Goal: Information Seeking & Learning: Check status

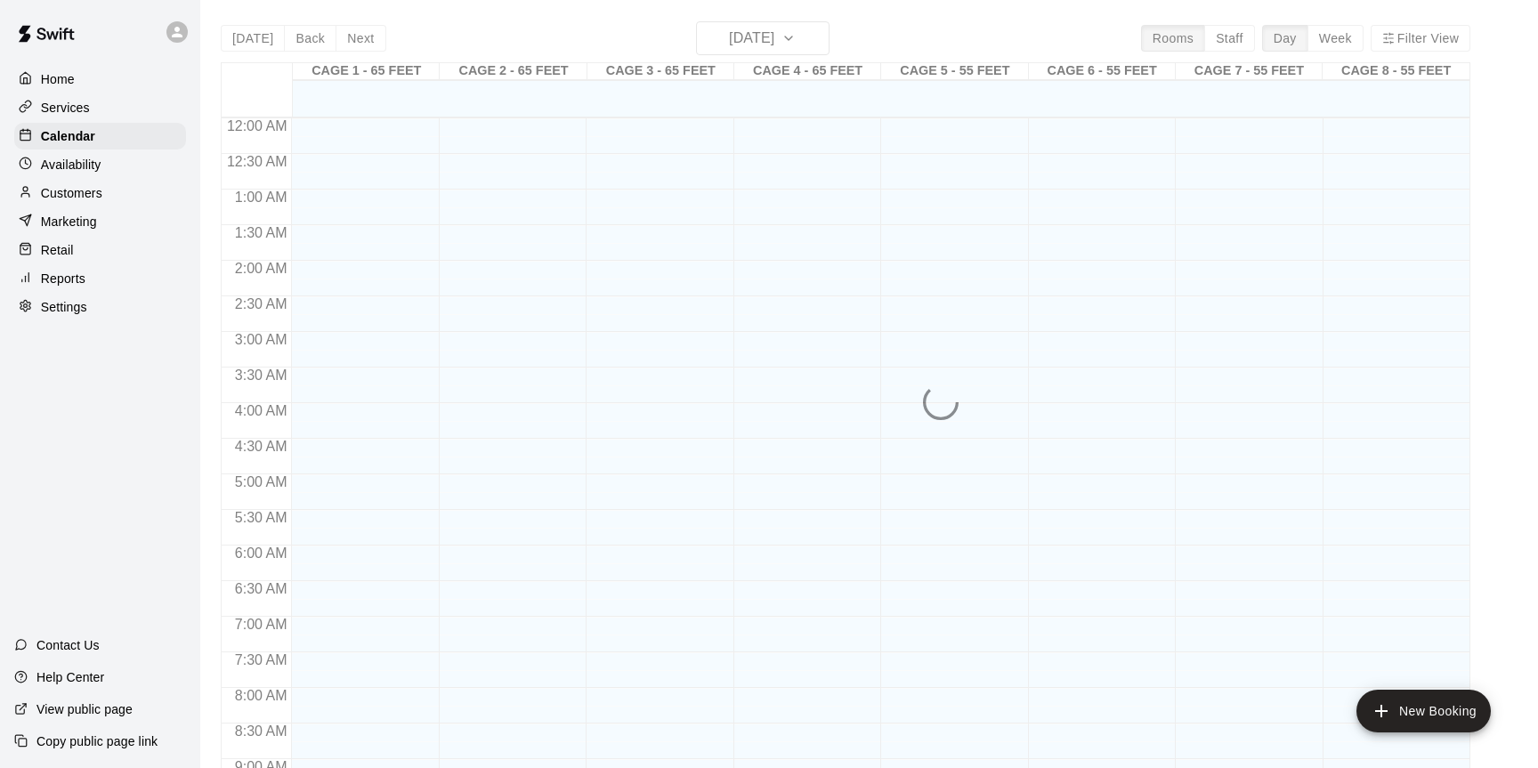
scroll to position [986, 0]
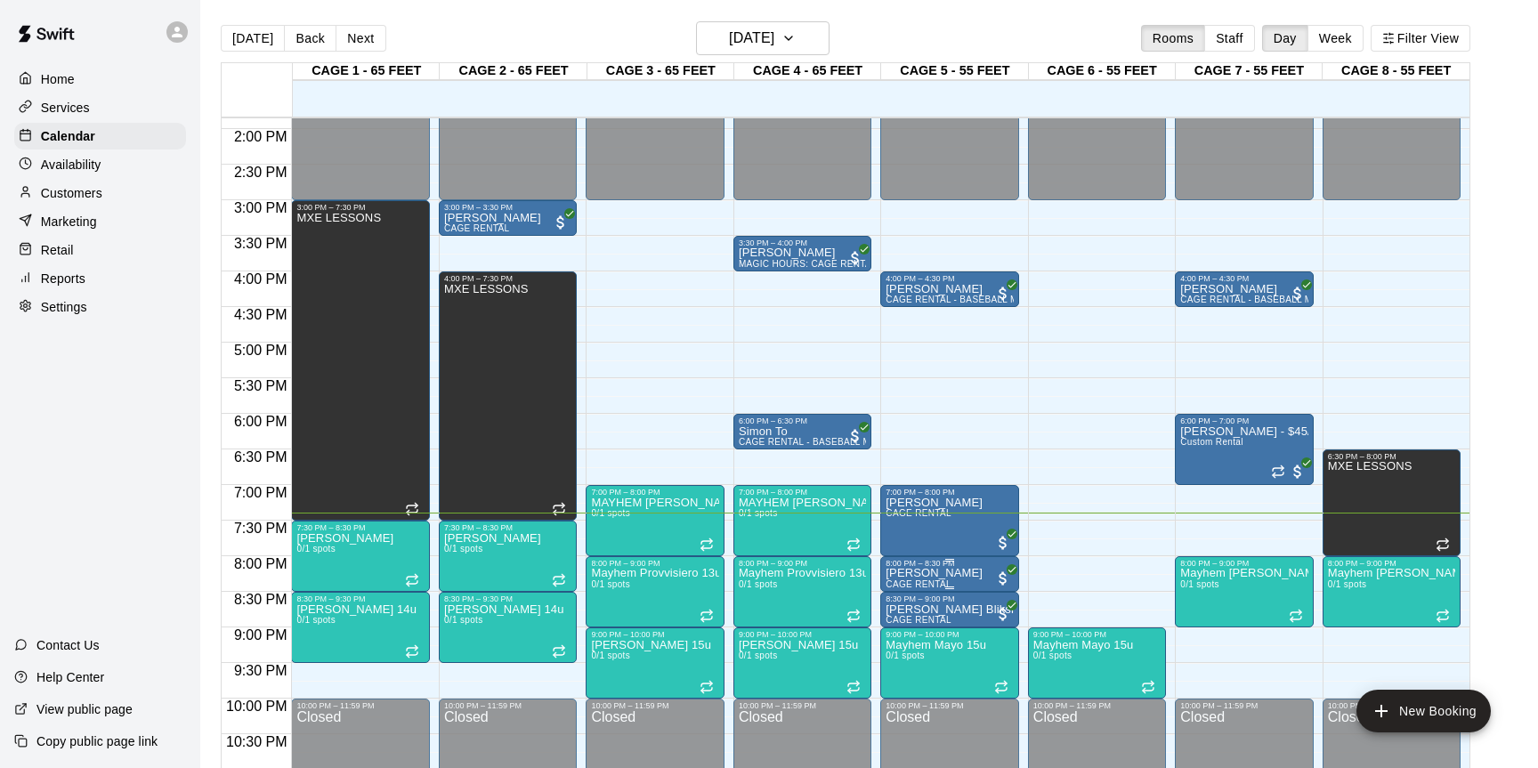
click at [930, 573] on p "[PERSON_NAME]" at bounding box center [934, 573] width 97 height 0
click at [896, 635] on img "edit" at bounding box center [905, 635] width 20 height 20
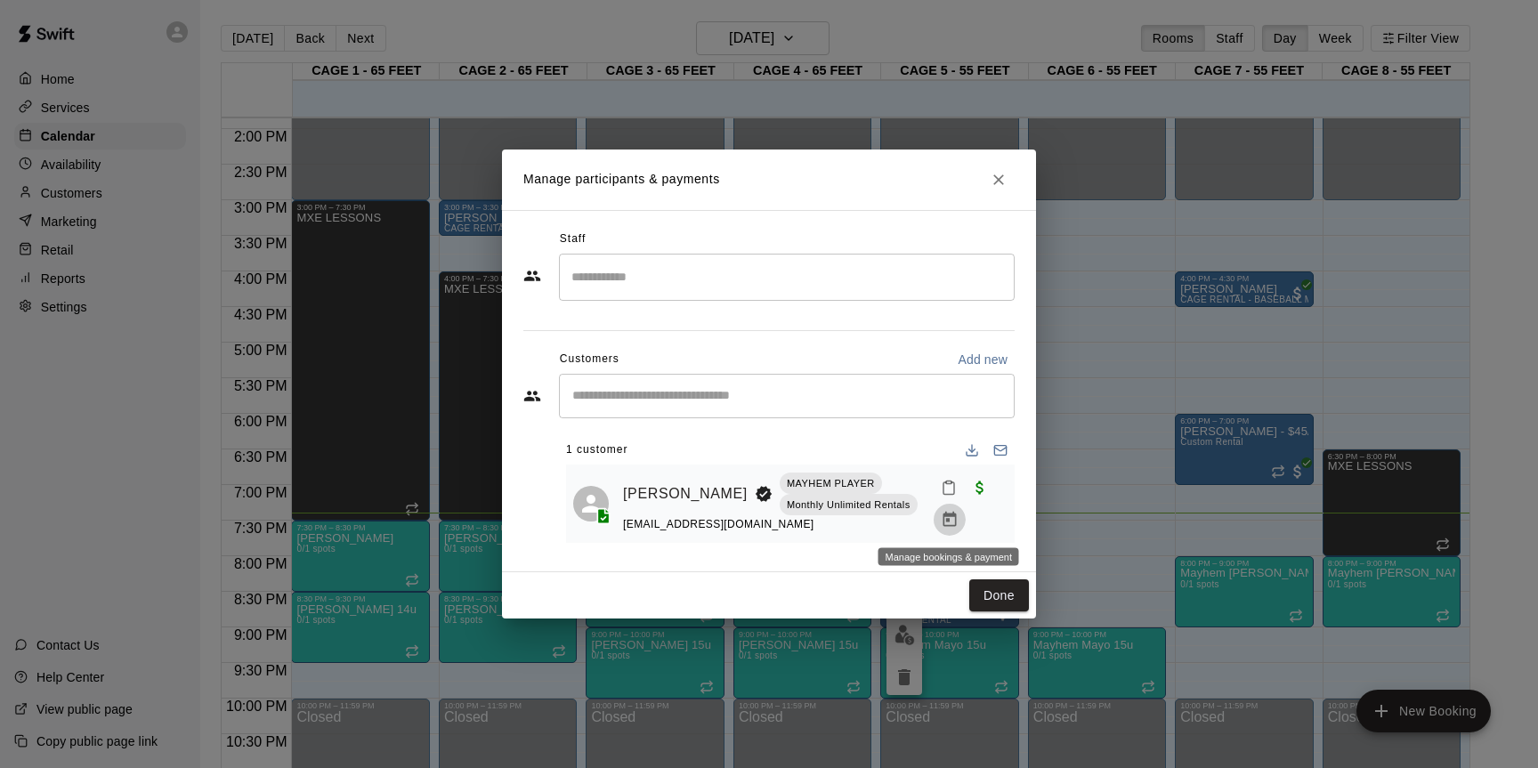
click at [948, 514] on icon "Manage bookings & payment" at bounding box center [949, 519] width 13 height 15
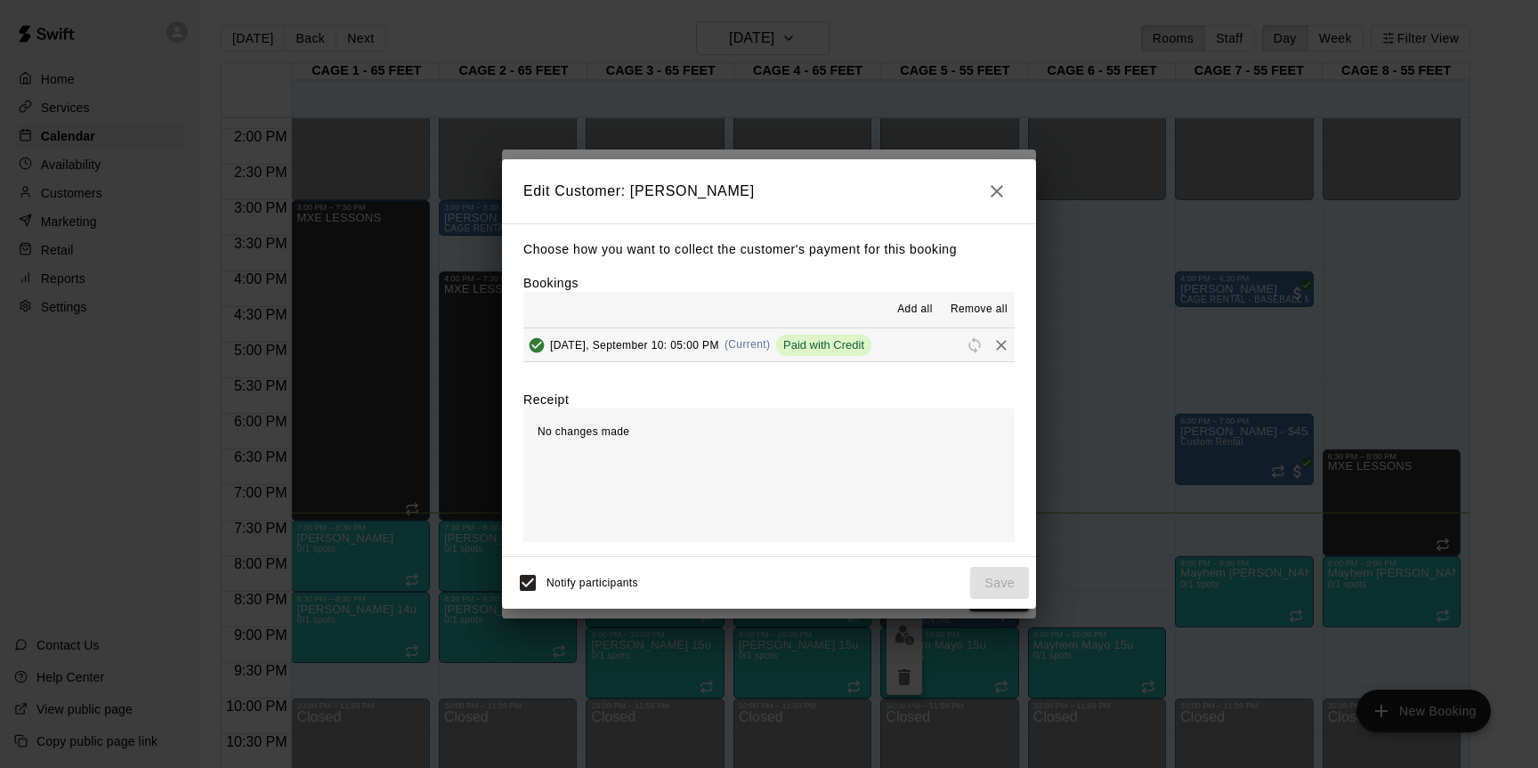
click at [1000, 190] on icon "button" at bounding box center [996, 191] width 21 height 21
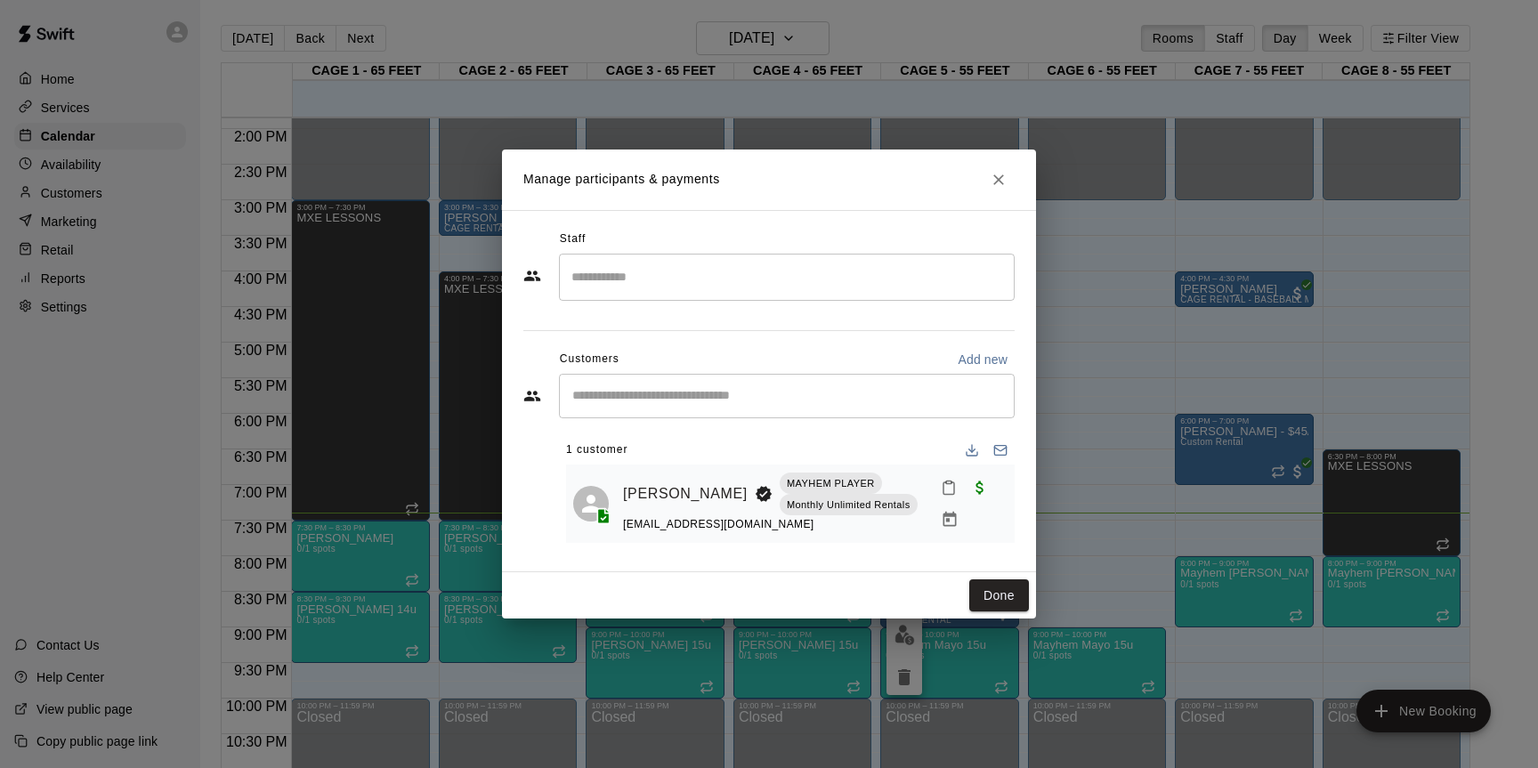
click at [1005, 187] on icon "Close" at bounding box center [999, 180] width 18 height 18
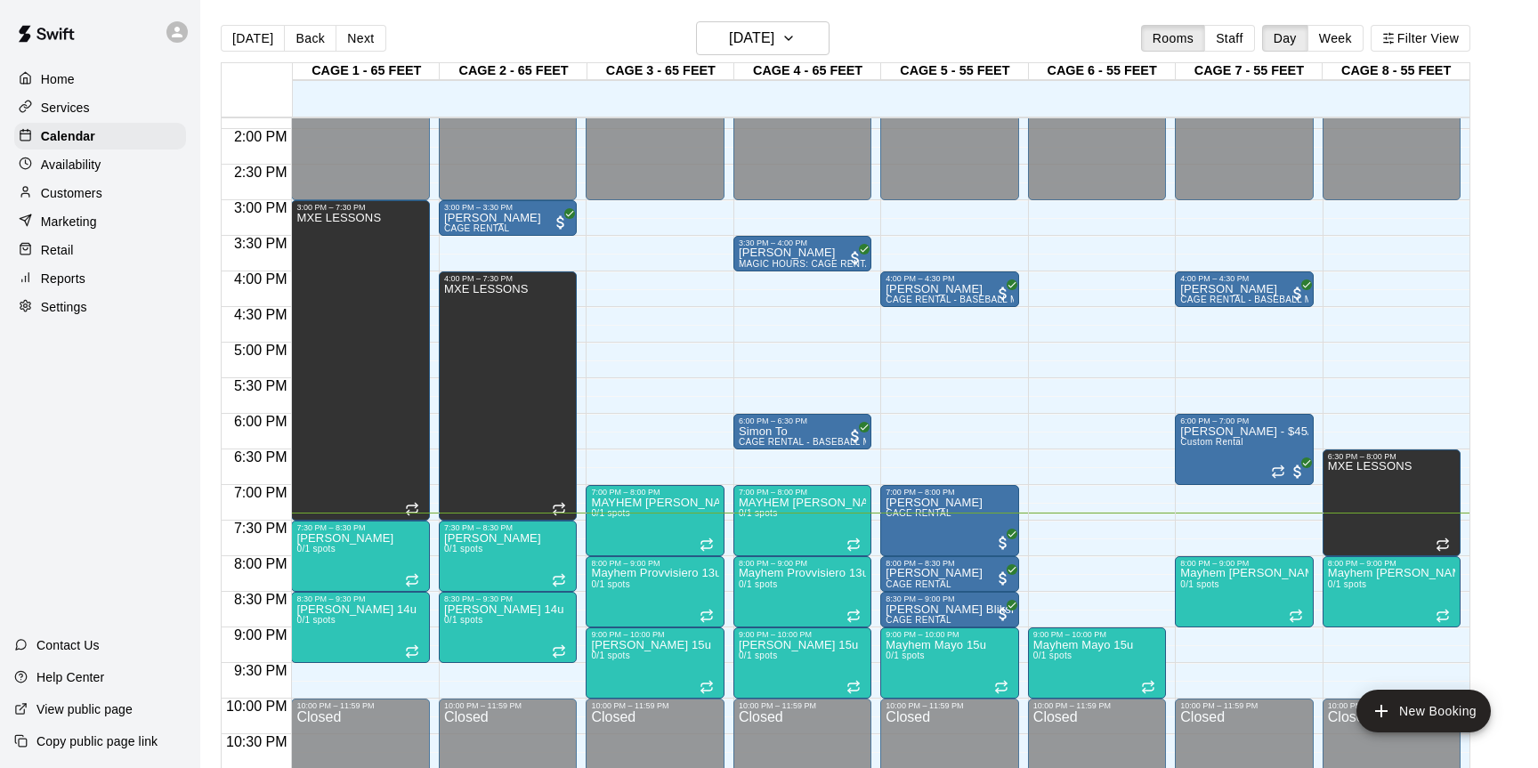
click at [68, 287] on p "Reports" at bounding box center [63, 279] width 45 height 18
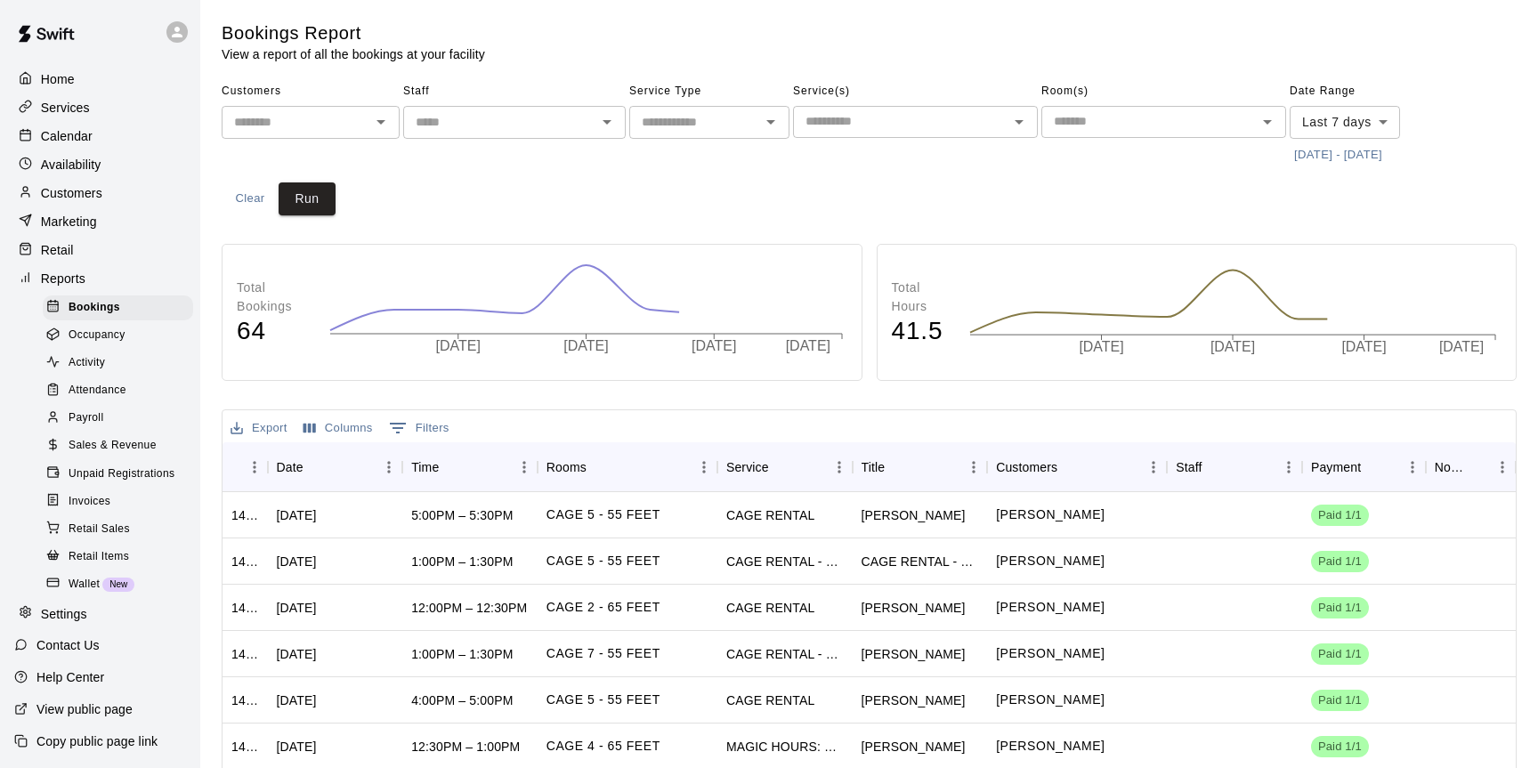
click at [108, 449] on span "Sales & Revenue" at bounding box center [113, 446] width 88 height 18
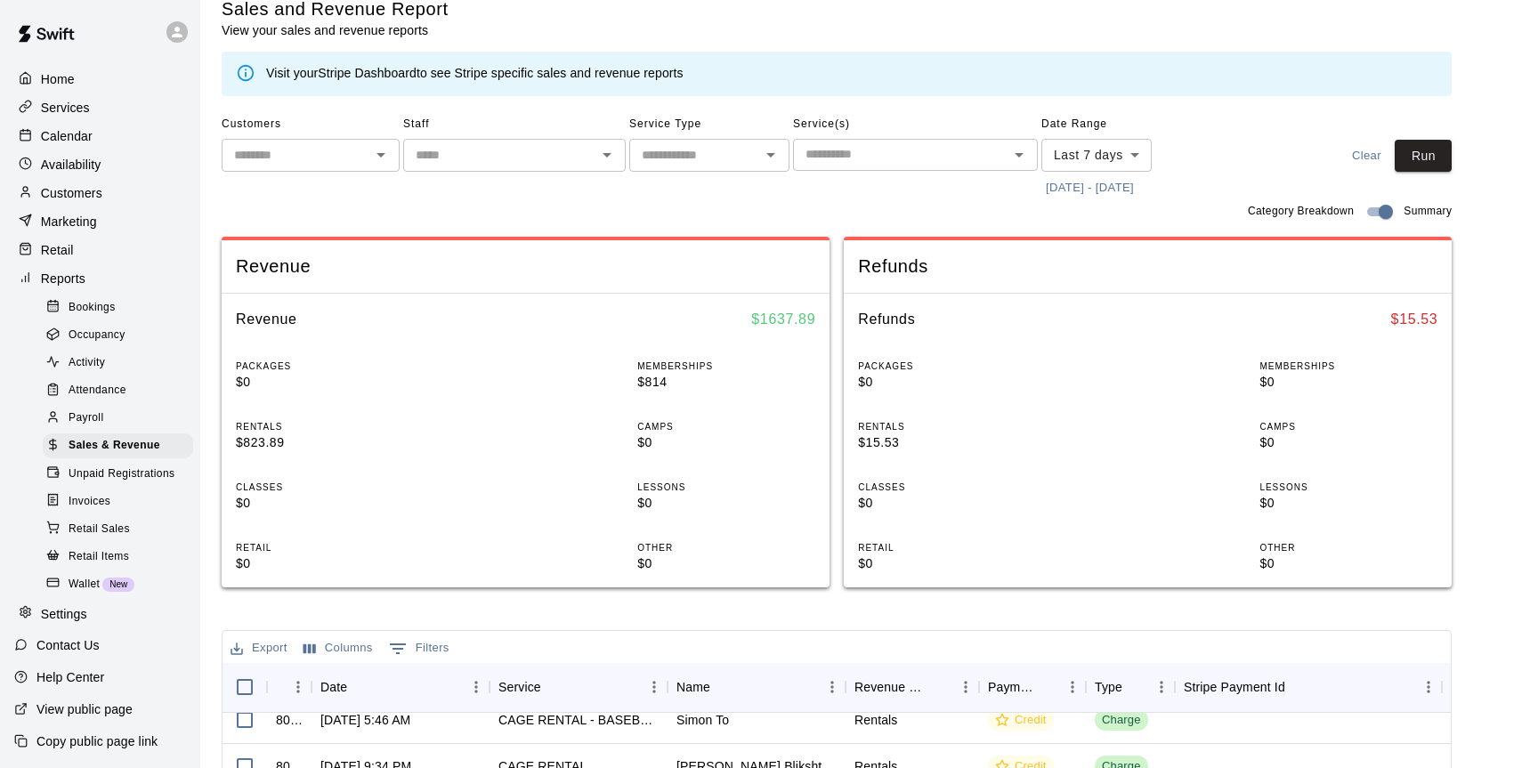
scroll to position [9, 0]
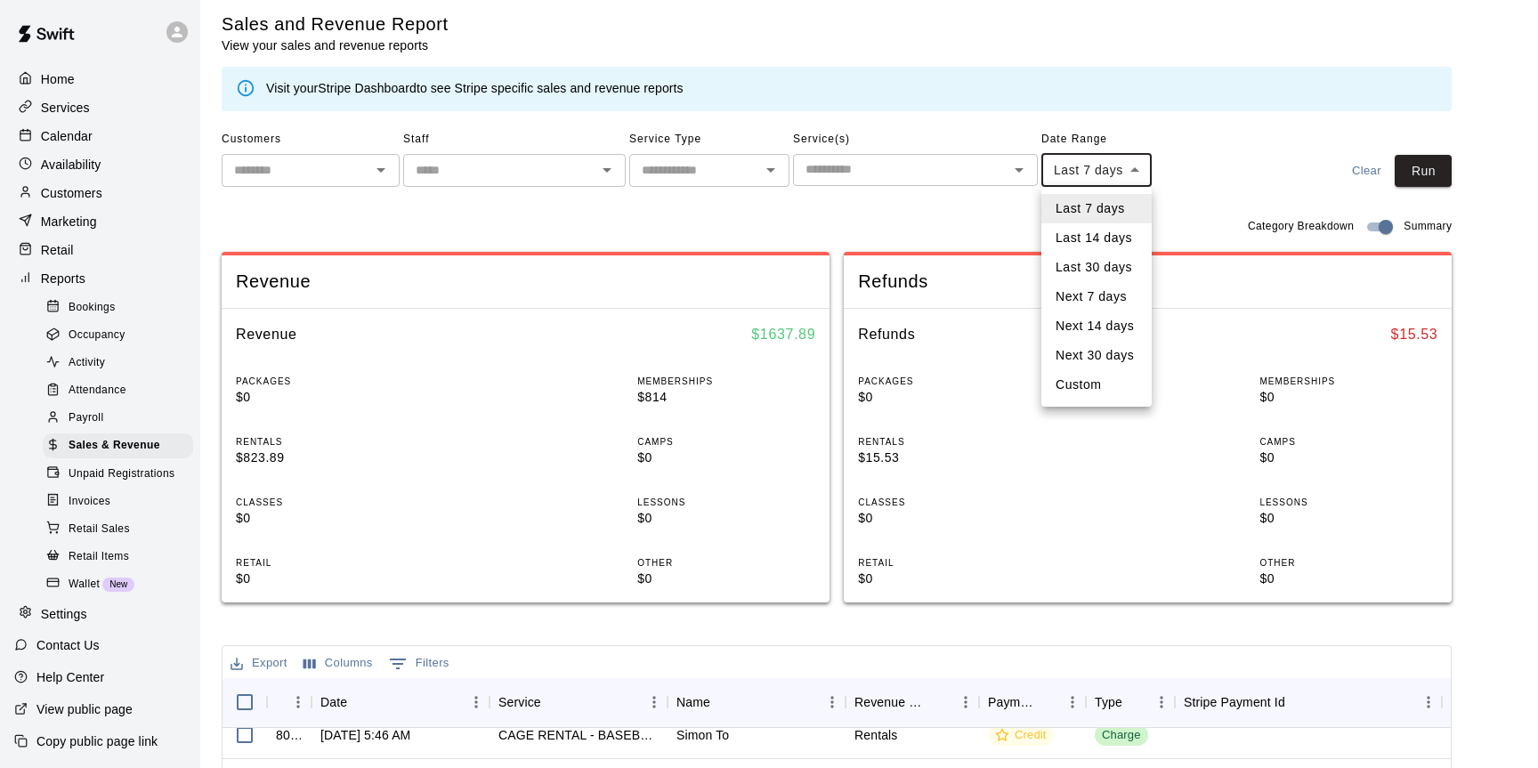
click at [1073, 174] on body "Home Services Calendar Availability Customers Marketing Retail Reports Bookings…" at bounding box center [769, 633] width 1538 height 1284
click at [1070, 259] on li "Last 30 days" at bounding box center [1096, 267] width 110 height 29
type input "*****"
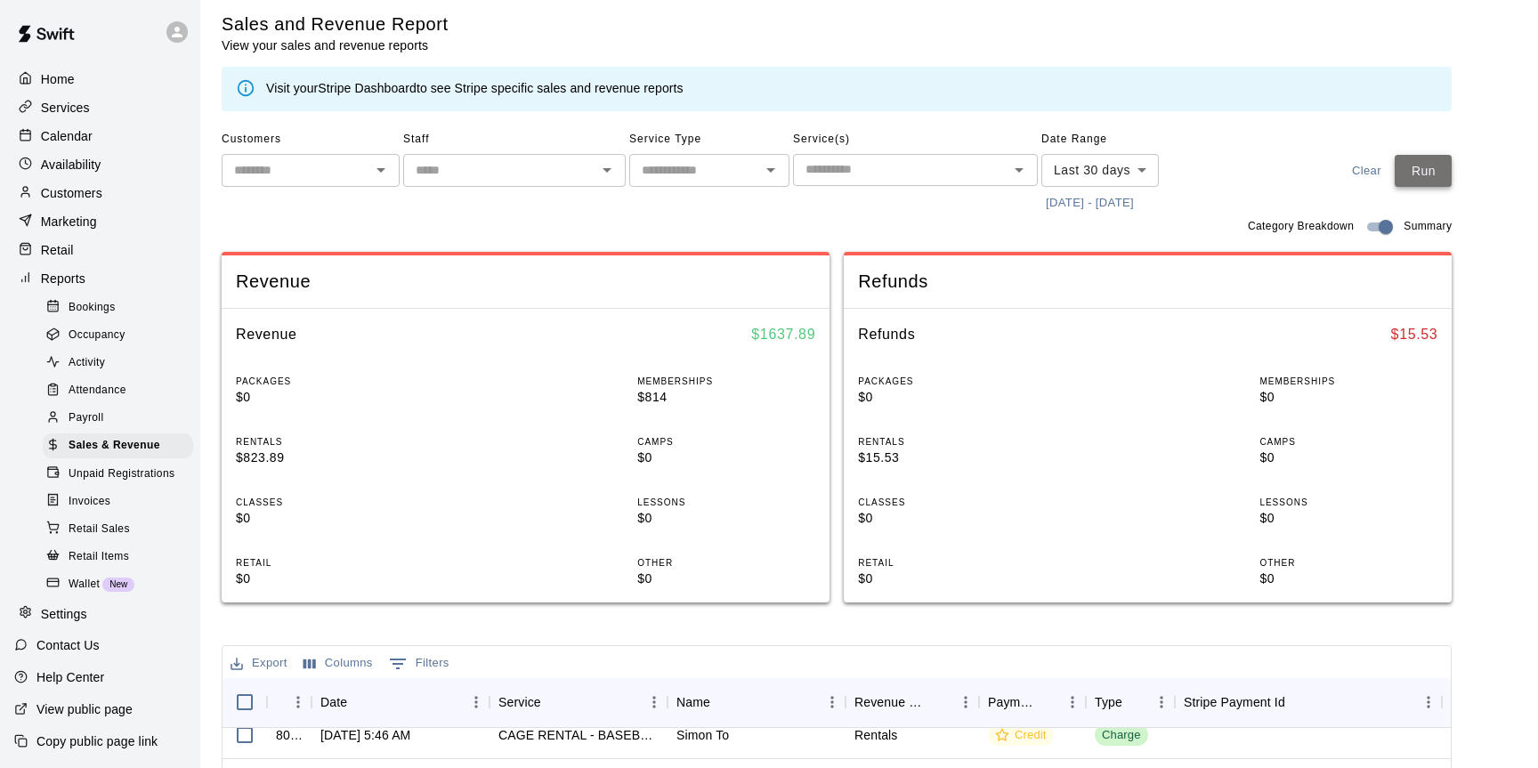
click at [1431, 170] on button "Run" at bounding box center [1423, 171] width 57 height 33
